Goal: Task Accomplishment & Management: Complete application form

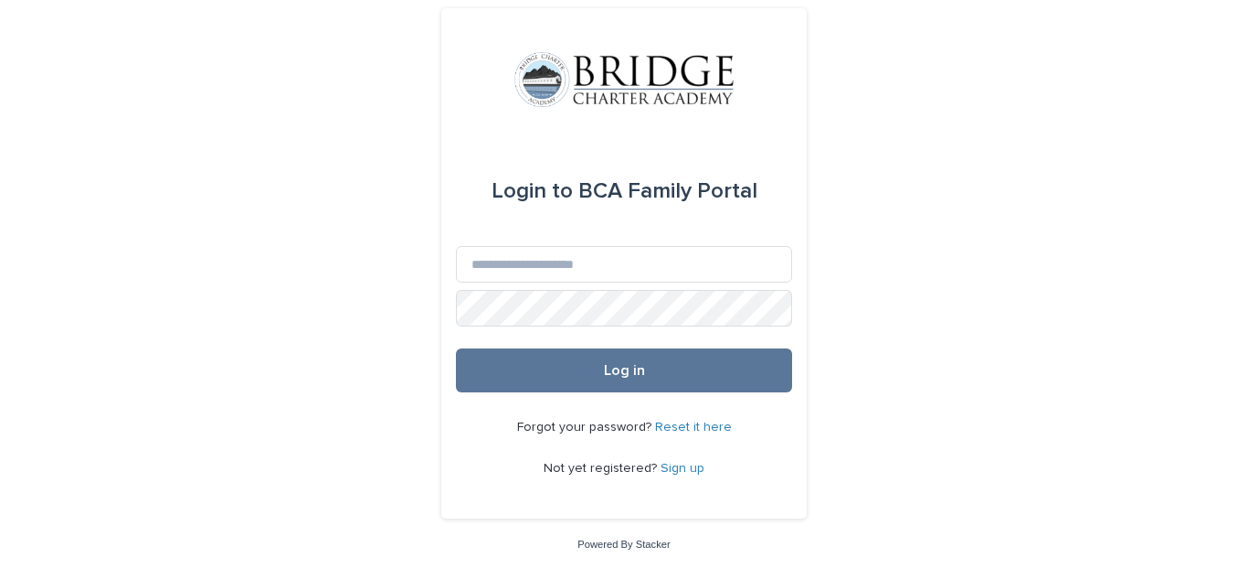
click at [680, 468] on link "Sign up" at bounding box center [683, 468] width 44 height 13
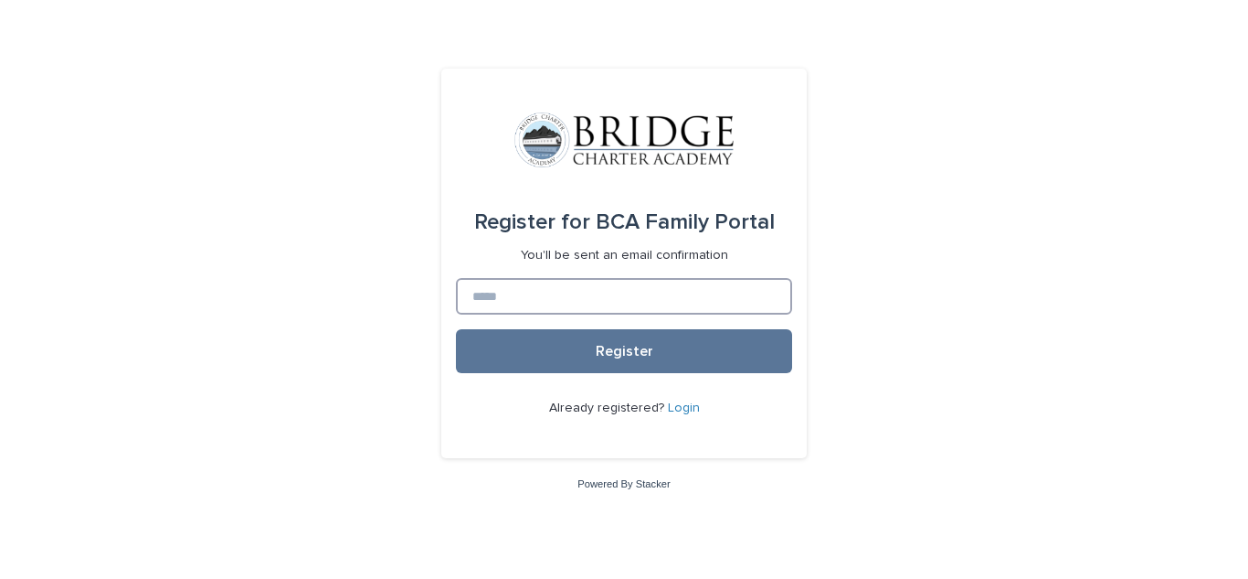
click at [483, 291] on input at bounding box center [624, 296] width 336 height 37
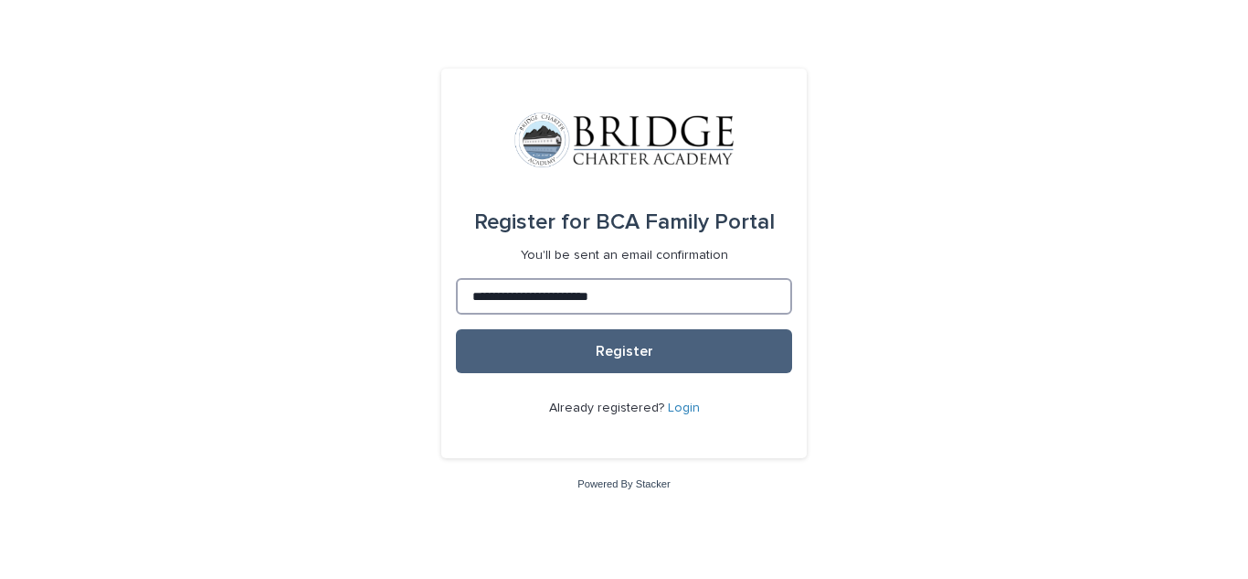
type input "**********"
click at [634, 356] on span "Register" at bounding box center [625, 351] width 58 height 15
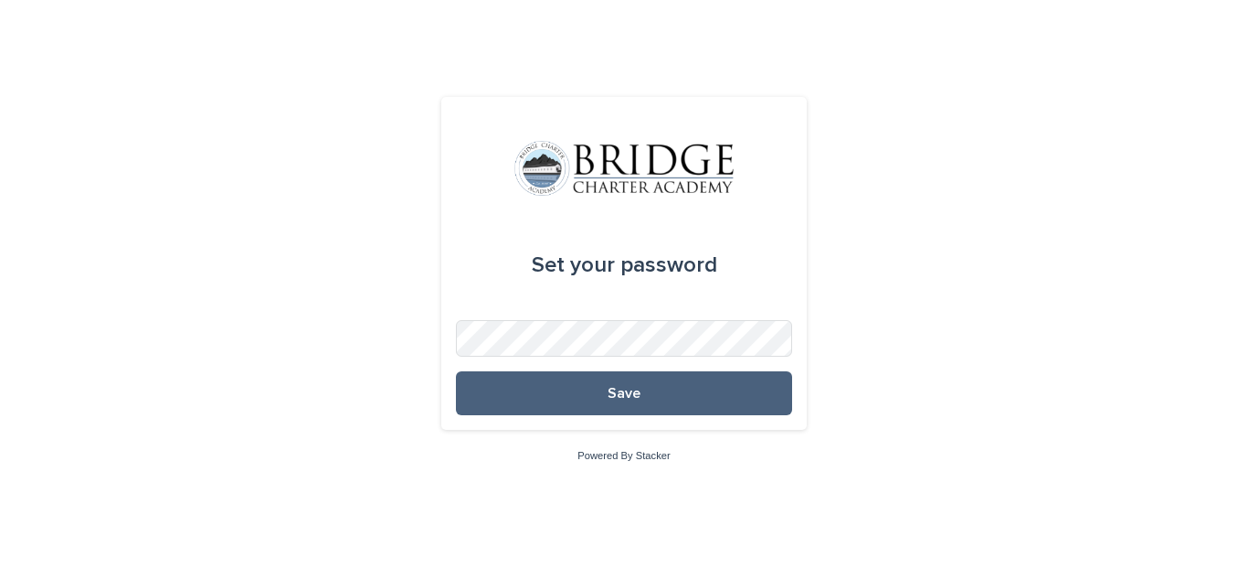
click at [541, 381] on button "Save" at bounding box center [624, 393] width 336 height 44
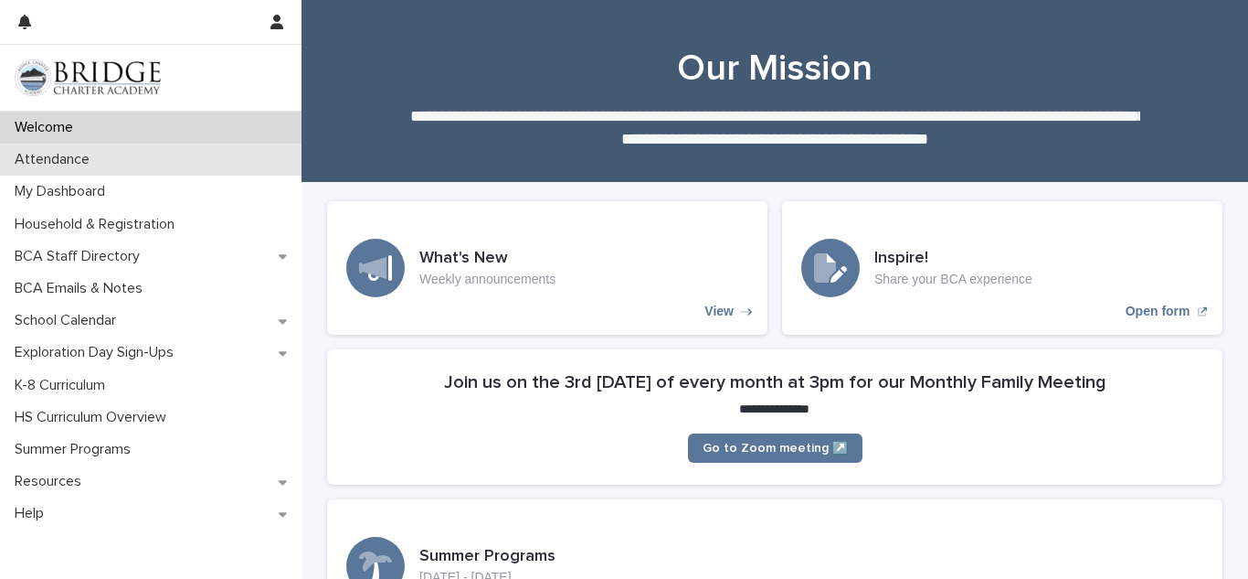
click at [65, 152] on p "Attendance" at bounding box center [55, 159] width 97 height 17
